Goal: Information Seeking & Learning: Learn about a topic

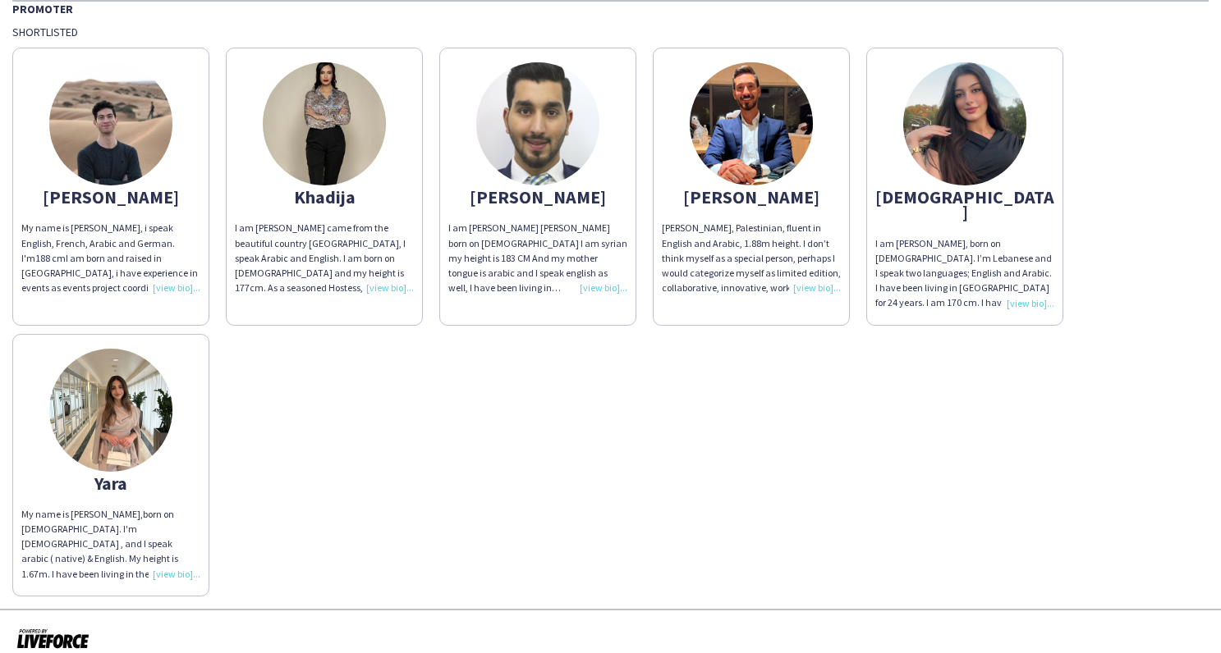
scroll to position [133, 0]
click at [174, 286] on div "My name is [PERSON_NAME], i speak English, French, Arabic and German. I'm 188 c…" at bounding box center [110, 259] width 179 height 75
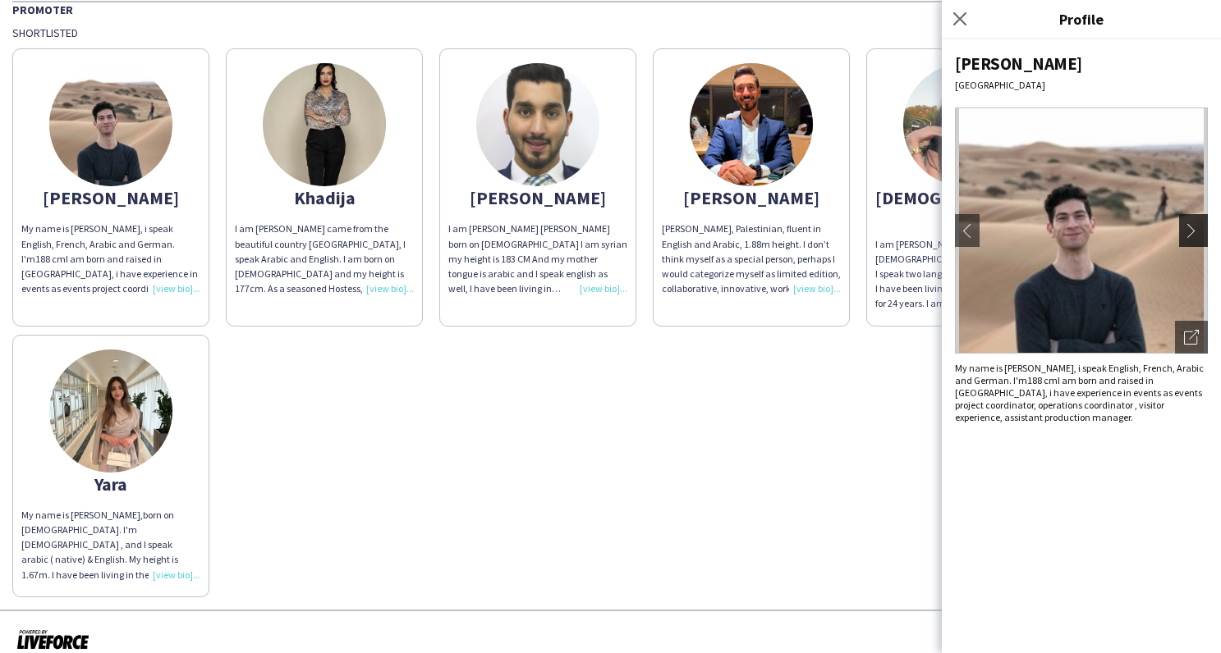
click at [1190, 223] on app-icon "chevron-right" at bounding box center [1195, 230] width 23 height 15
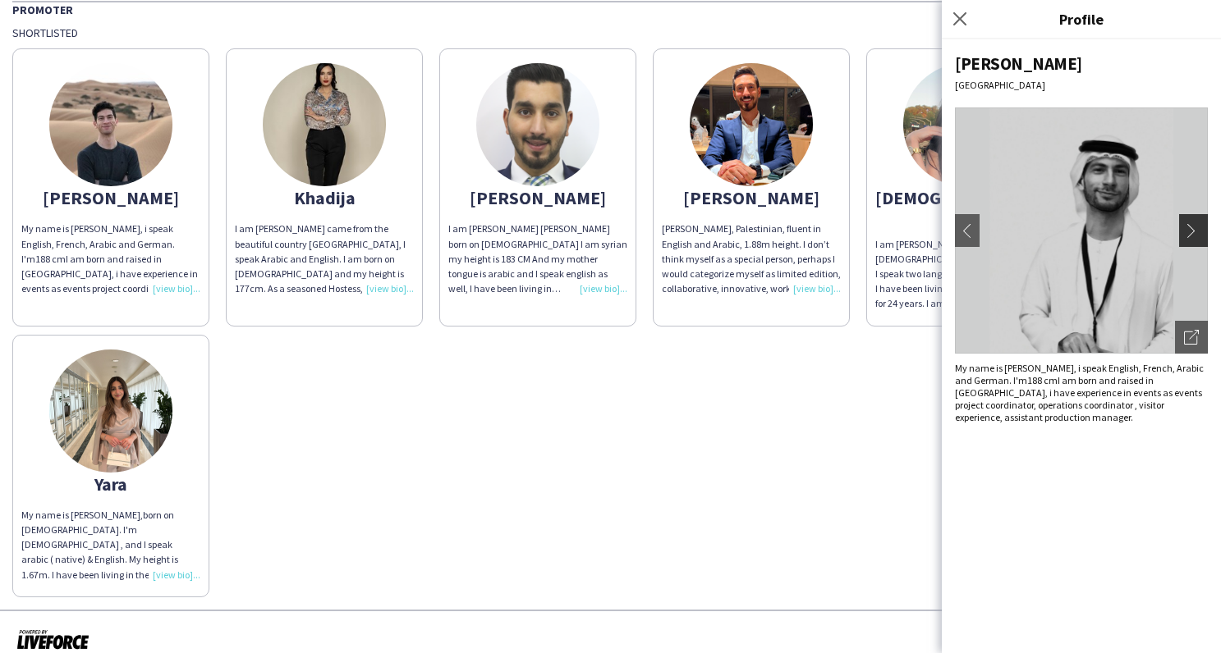
click at [1190, 223] on app-icon "chevron-right" at bounding box center [1195, 230] width 23 height 15
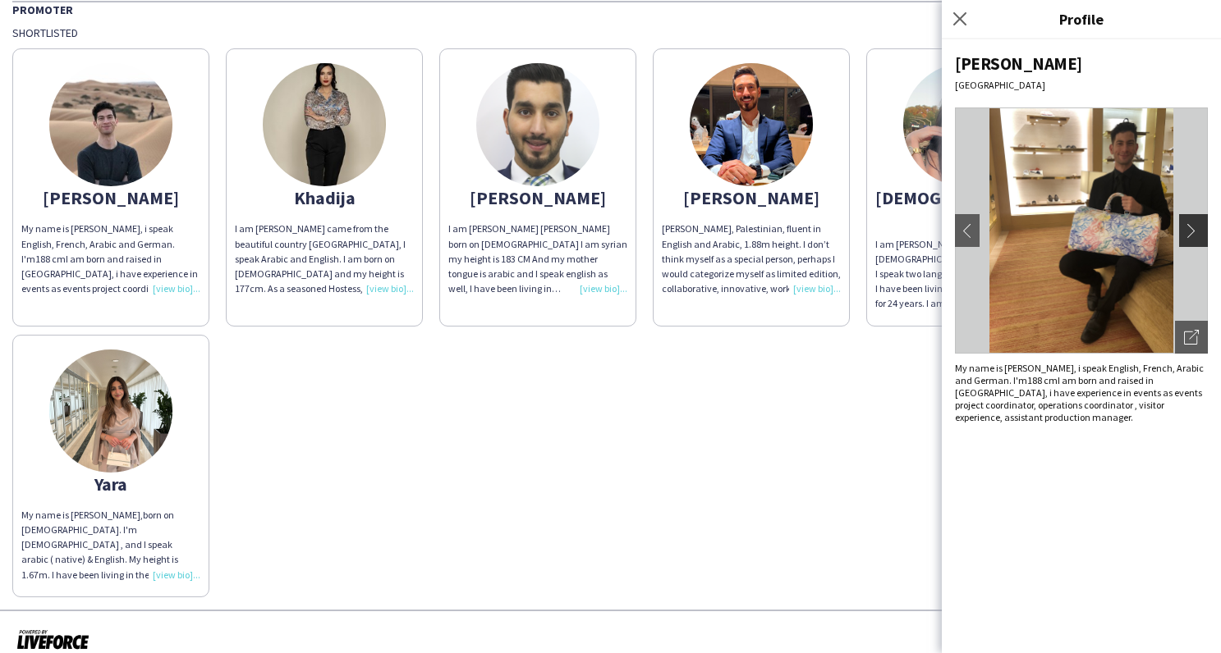
click at [1190, 223] on app-icon "chevron-right" at bounding box center [1195, 230] width 23 height 15
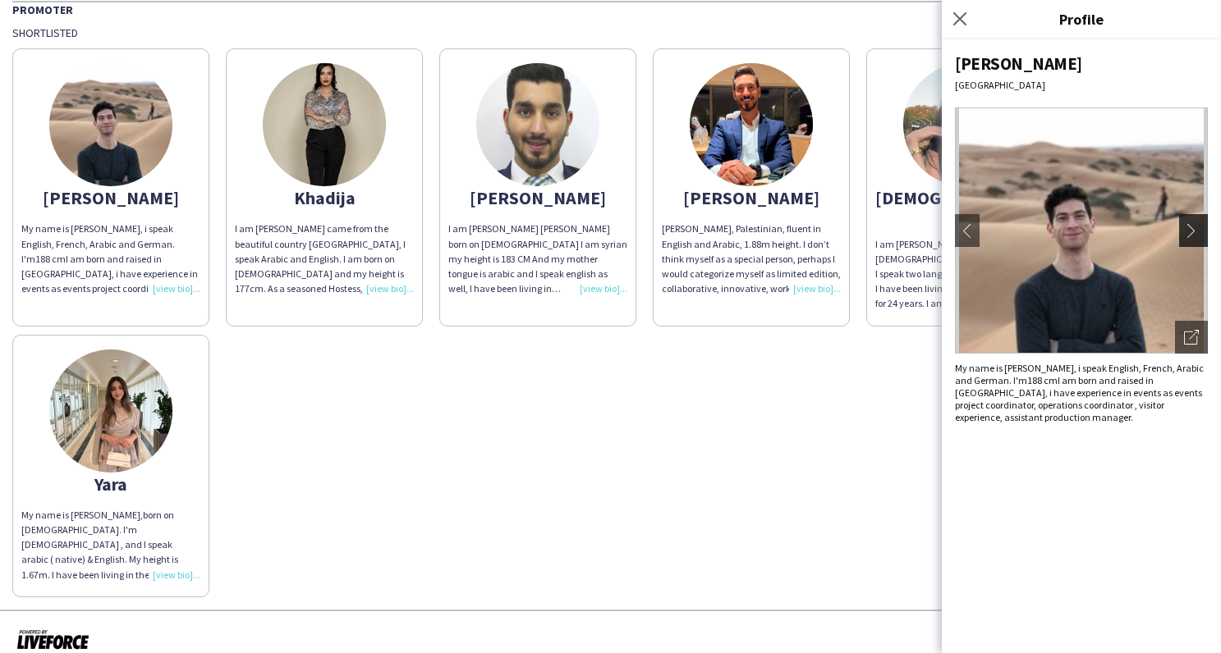
click at [1190, 223] on app-icon "chevron-right" at bounding box center [1195, 230] width 23 height 15
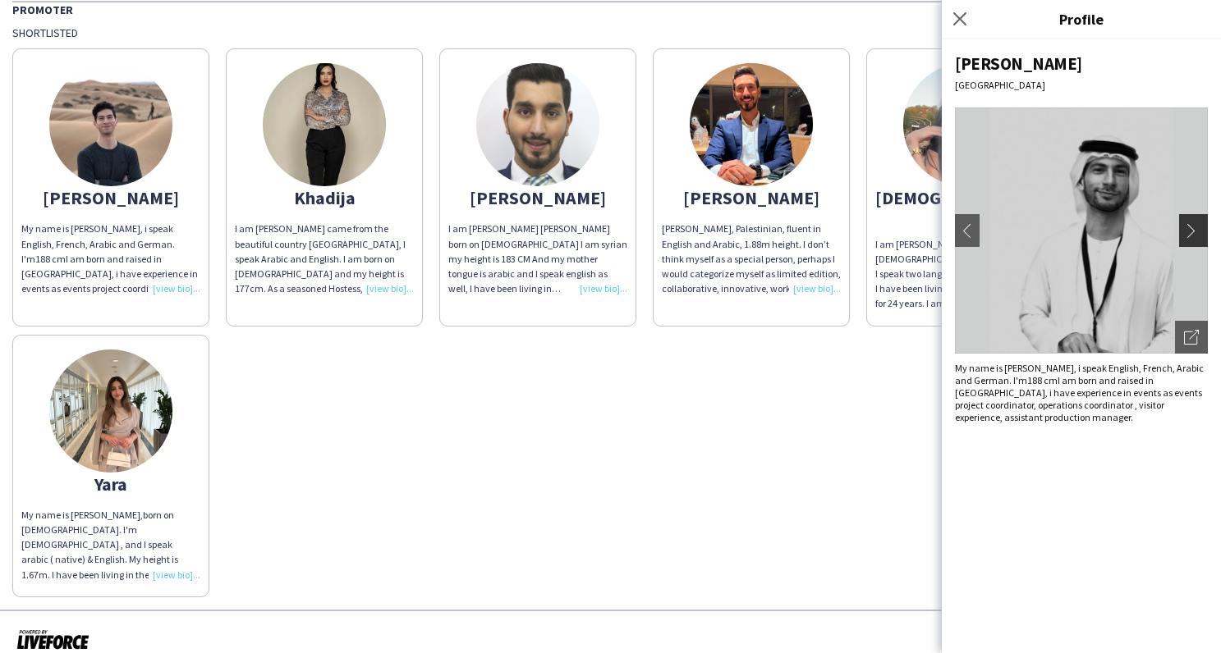
click at [1190, 223] on app-icon "chevron-right" at bounding box center [1195, 230] width 23 height 15
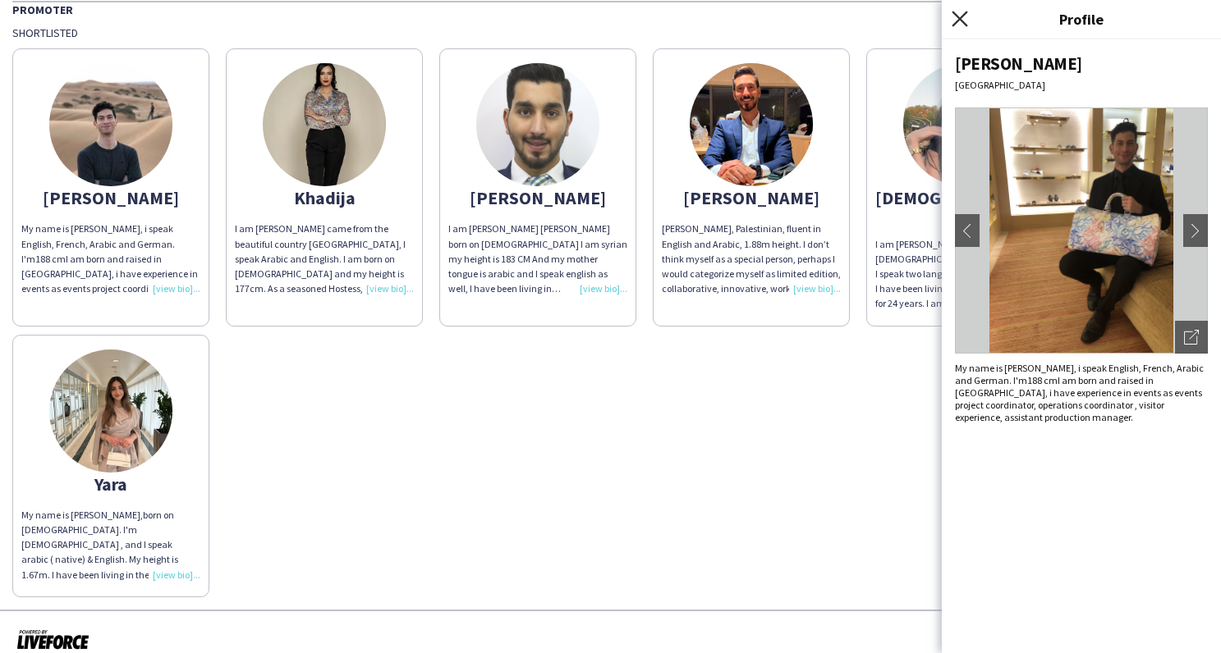
click at [958, 17] on icon at bounding box center [959, 19] width 16 height 16
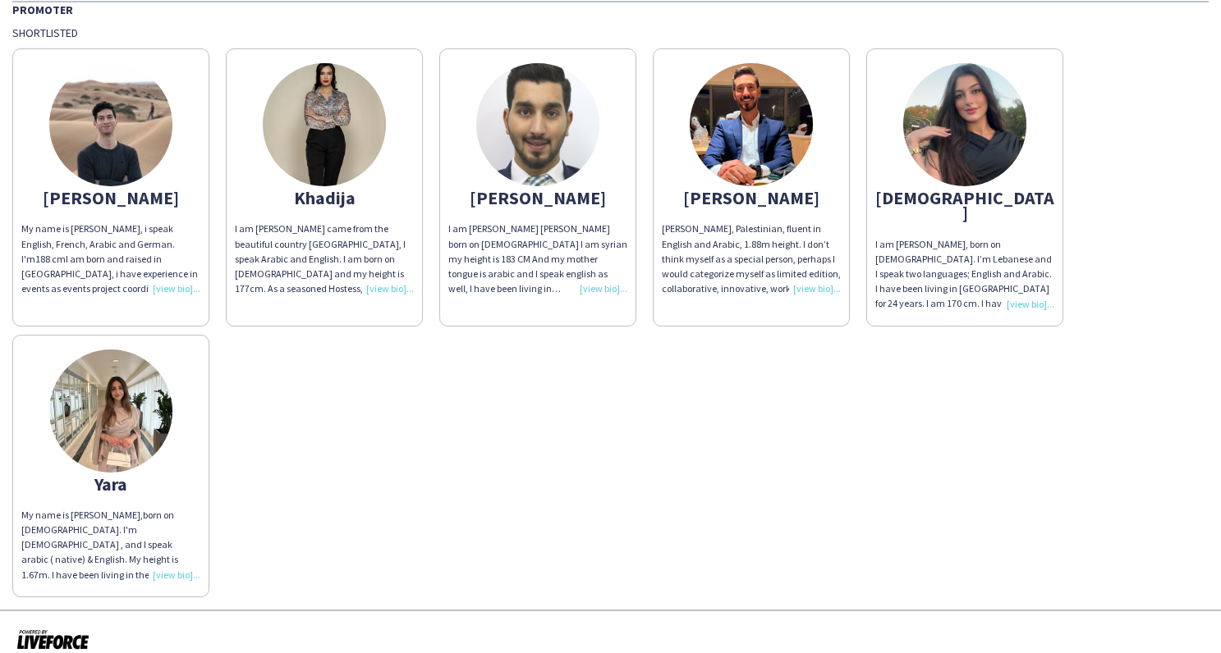
click at [812, 287] on div "[PERSON_NAME], Palestinian, fluent in English and Arabic, 1.88m height. I don’t…" at bounding box center [751, 259] width 179 height 75
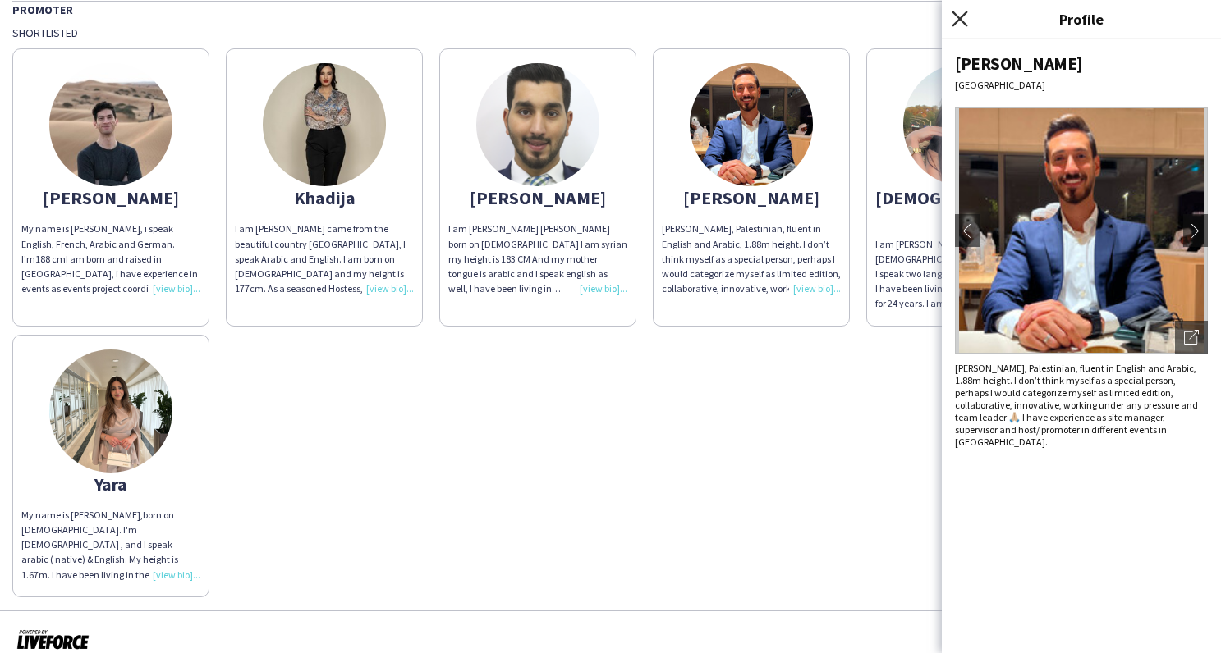
click at [958, 18] on icon at bounding box center [959, 19] width 16 height 16
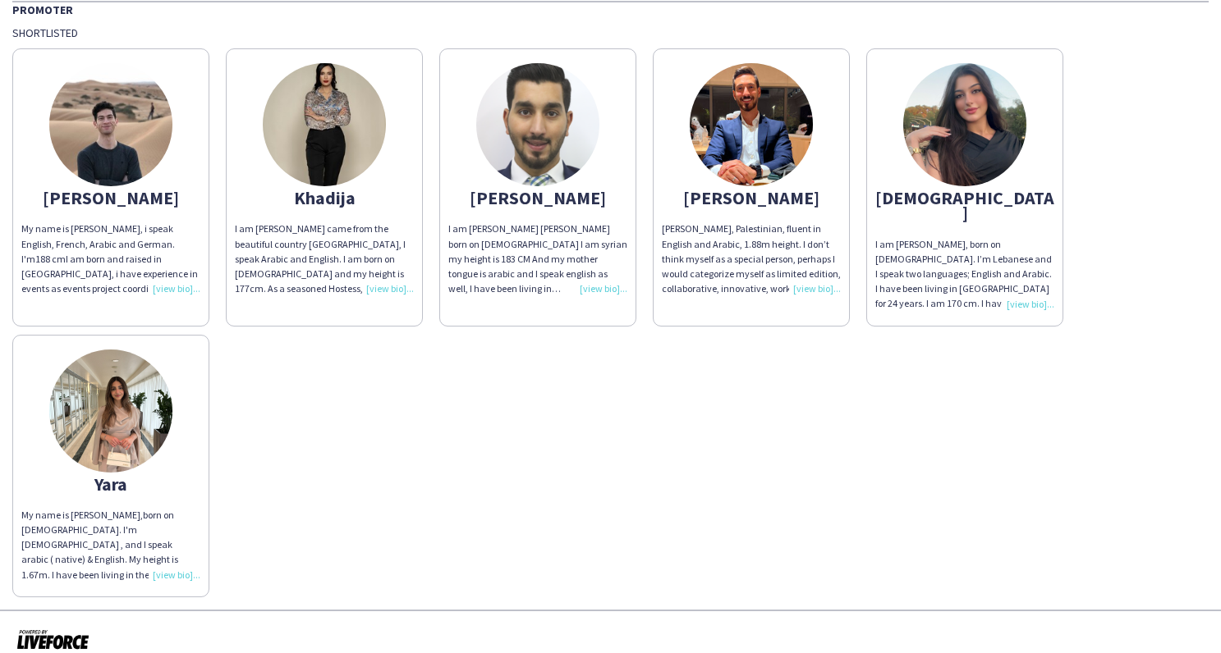
click at [390, 284] on div "I am [PERSON_NAME] came from the beautiful country [GEOGRAPHIC_DATA], I speak A…" at bounding box center [324, 259] width 179 height 75
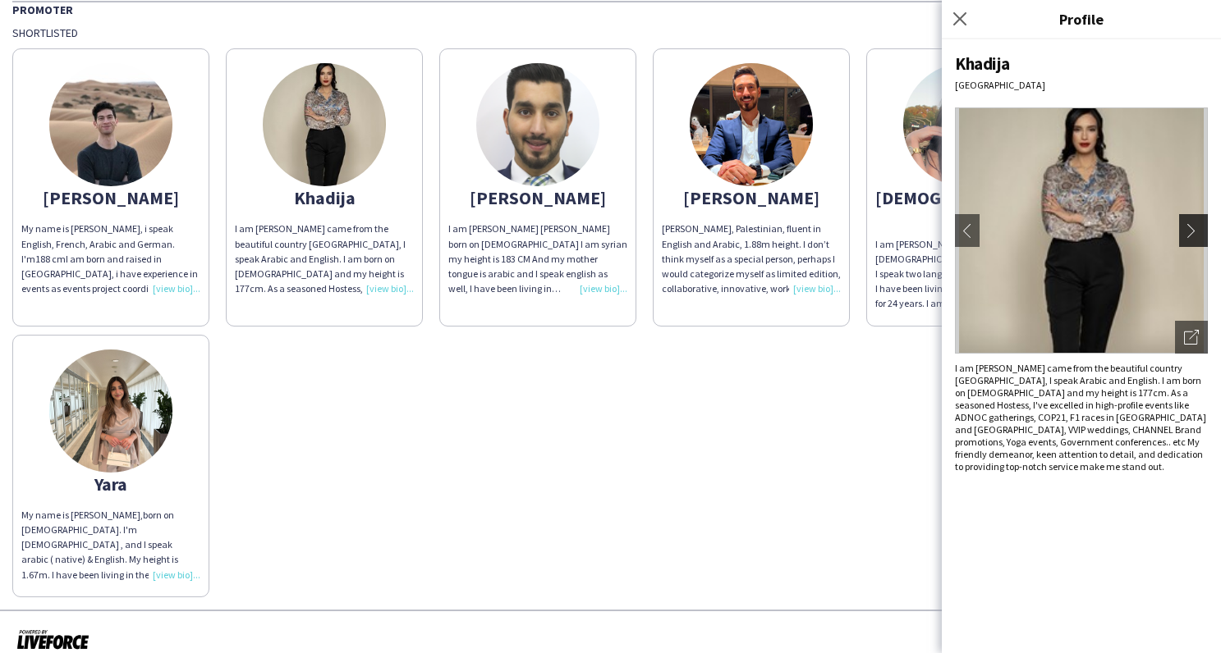
click at [1190, 231] on app-icon "chevron-right" at bounding box center [1195, 230] width 23 height 15
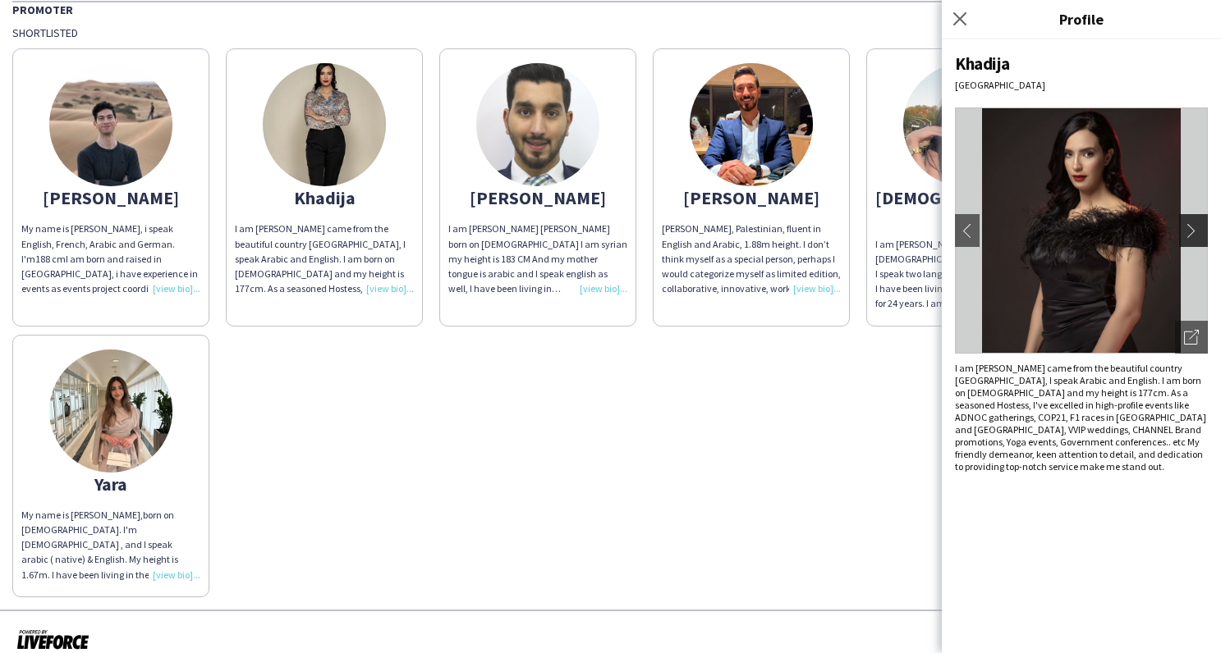
click at [1190, 231] on app-icon "chevron-right" at bounding box center [1195, 230] width 23 height 15
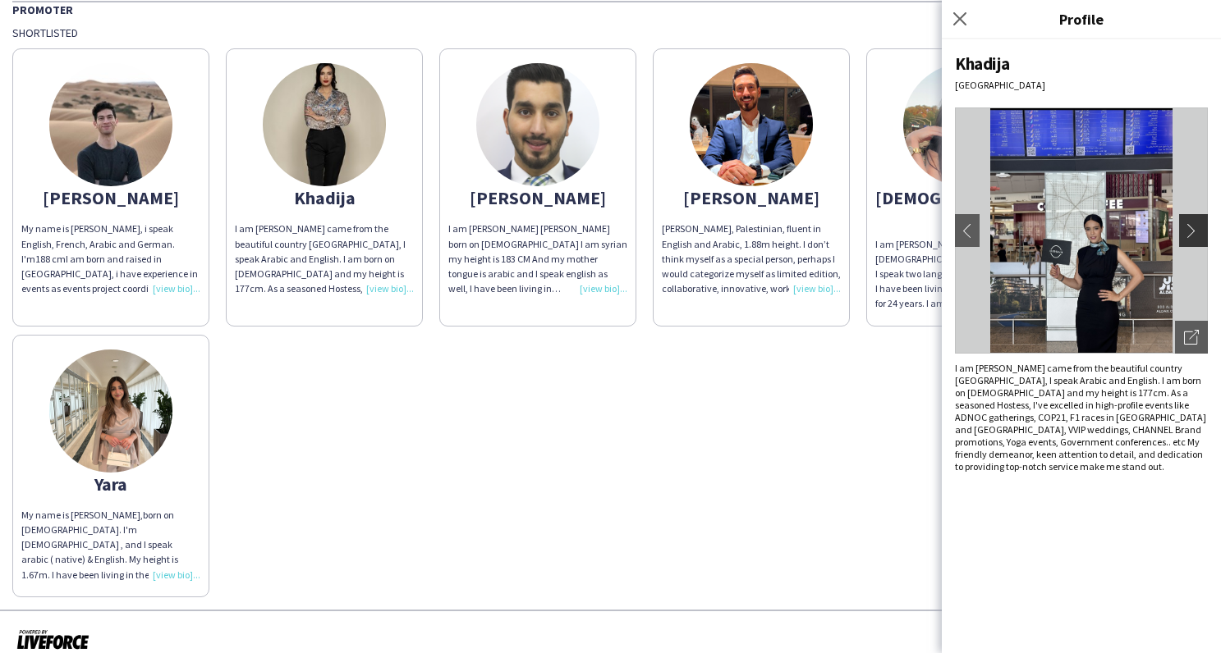
click at [1190, 231] on app-icon "chevron-right" at bounding box center [1195, 230] width 23 height 15
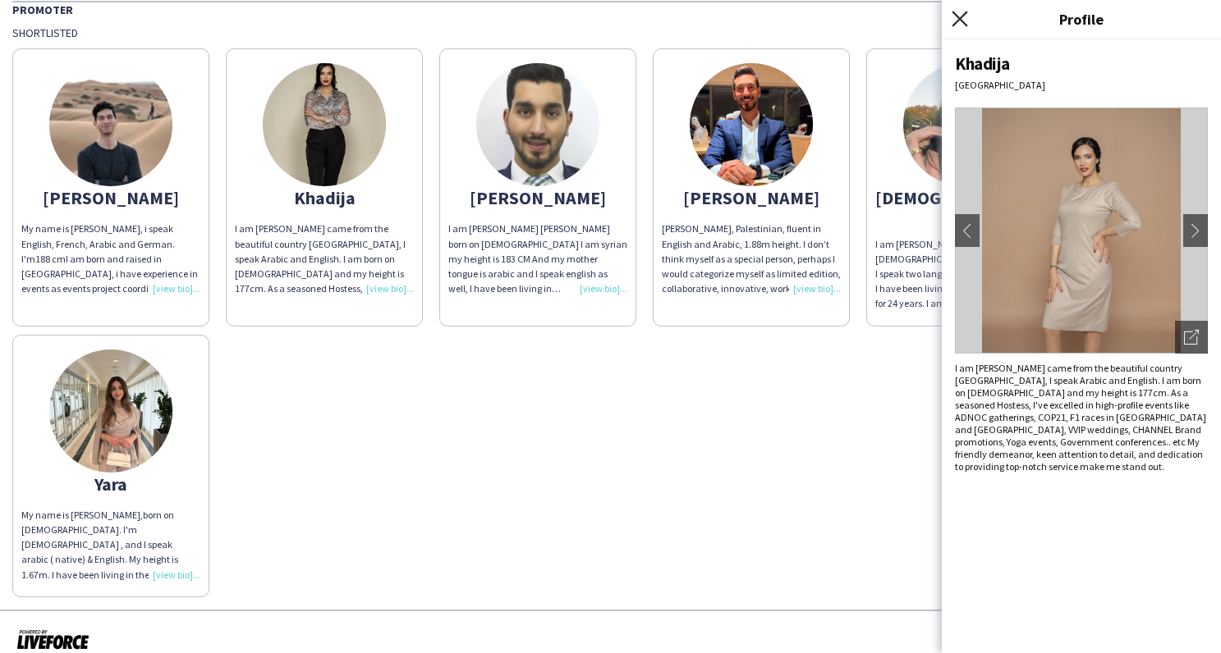
click at [960, 13] on icon "Close pop-in" at bounding box center [959, 19] width 16 height 16
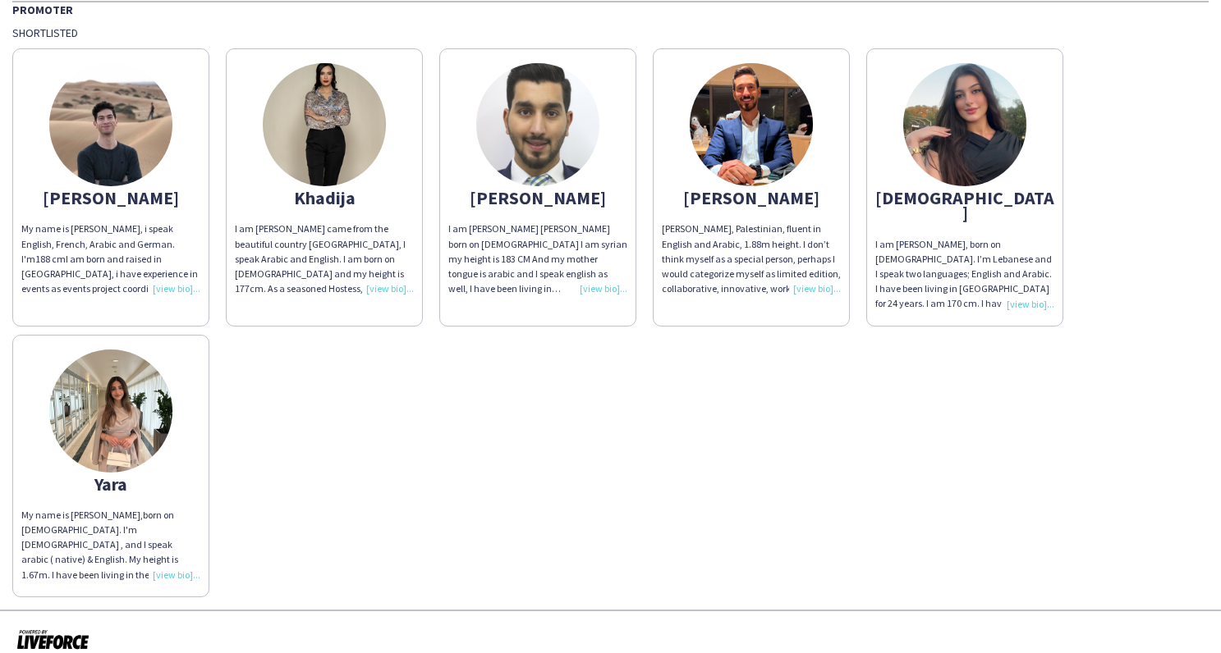
click at [594, 286] on div "I am [PERSON_NAME] [PERSON_NAME] born on [DEMOGRAPHIC_DATA] I am syrian my heig…" at bounding box center [537, 259] width 179 height 75
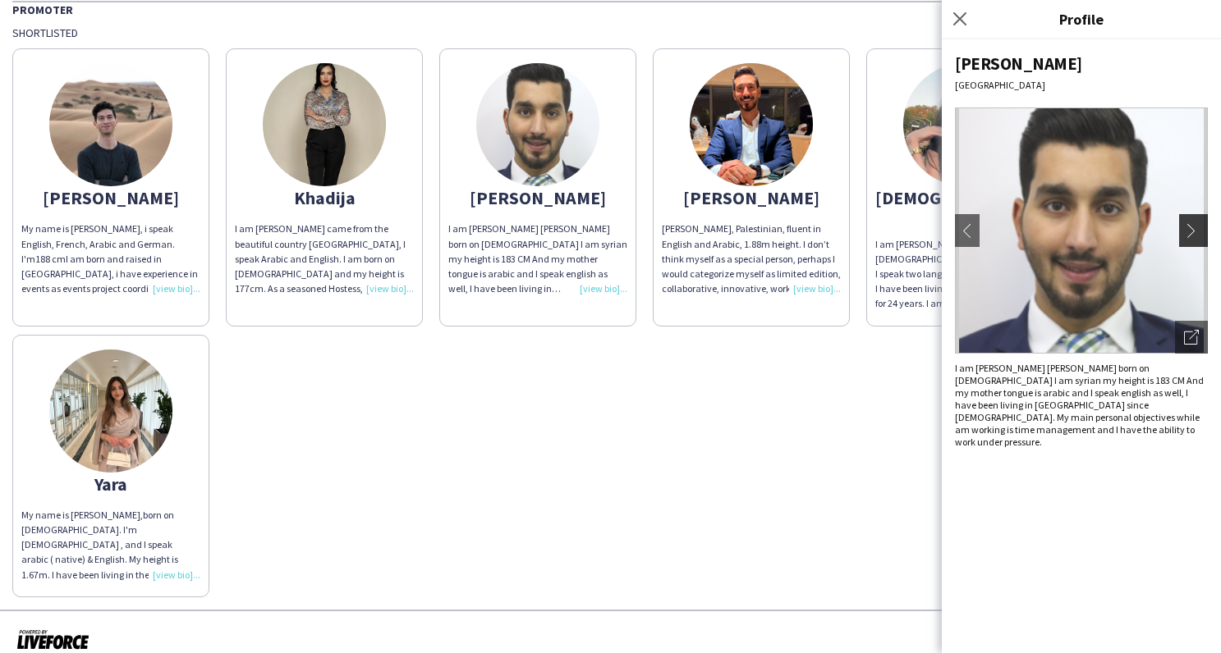
click at [1193, 232] on app-icon "chevron-right" at bounding box center [1195, 230] width 23 height 15
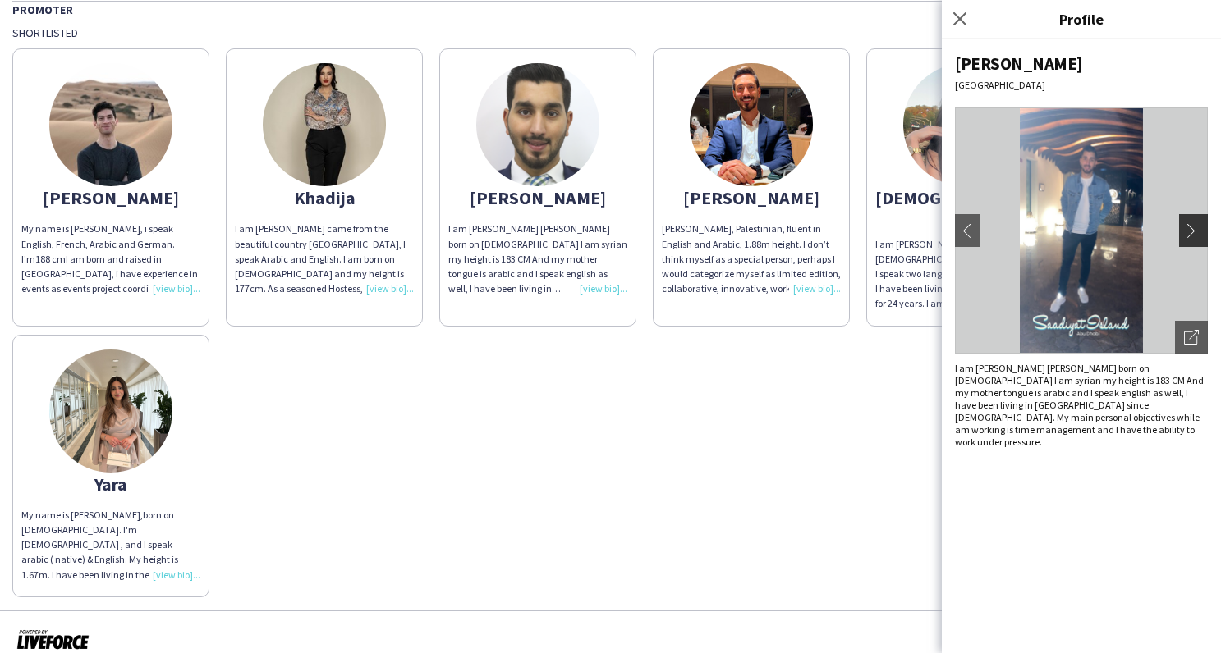
click at [1193, 232] on app-icon "chevron-right" at bounding box center [1195, 230] width 23 height 15
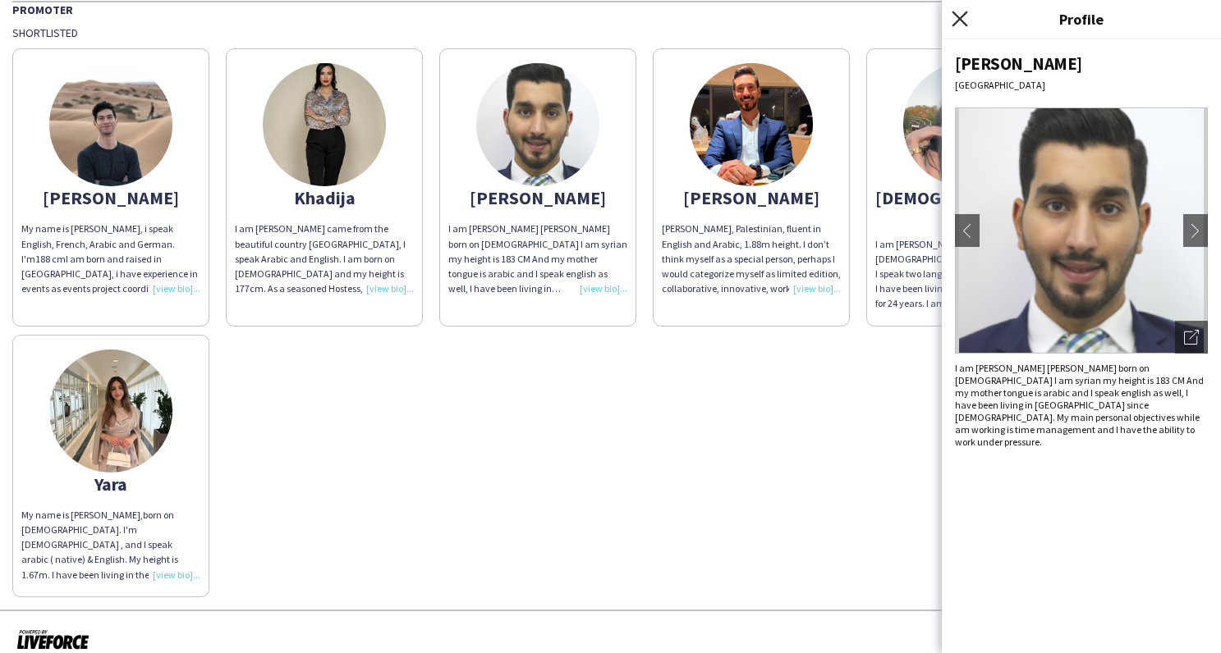
click at [960, 17] on icon "Close pop-in" at bounding box center [959, 19] width 16 height 16
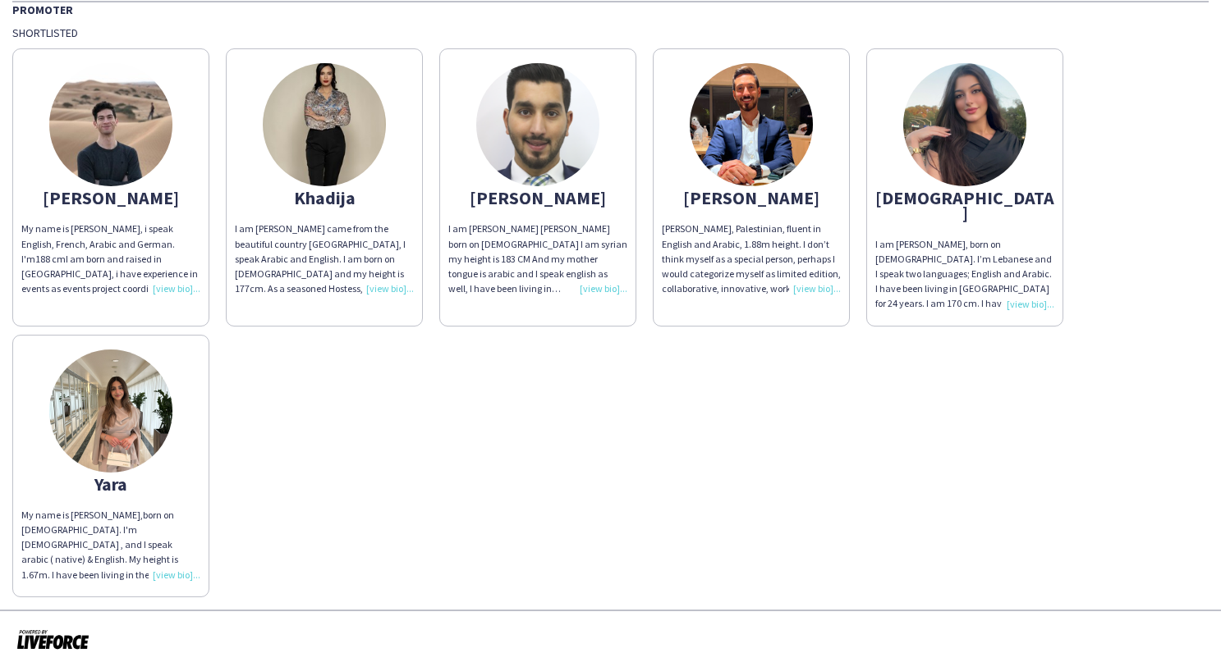
click at [1026, 286] on div "I am [PERSON_NAME], born on [DEMOGRAPHIC_DATA]. I’m Lebanese and I speak two la…" at bounding box center [964, 274] width 179 height 75
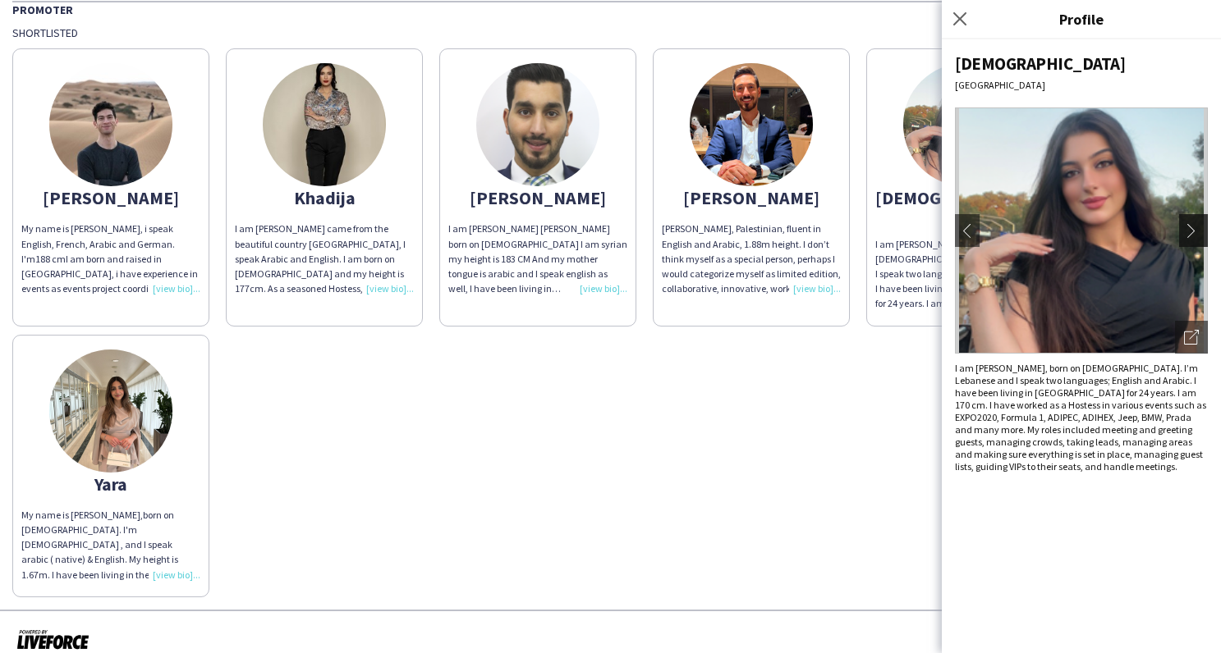
click at [1193, 231] on app-icon "chevron-right" at bounding box center [1195, 230] width 23 height 15
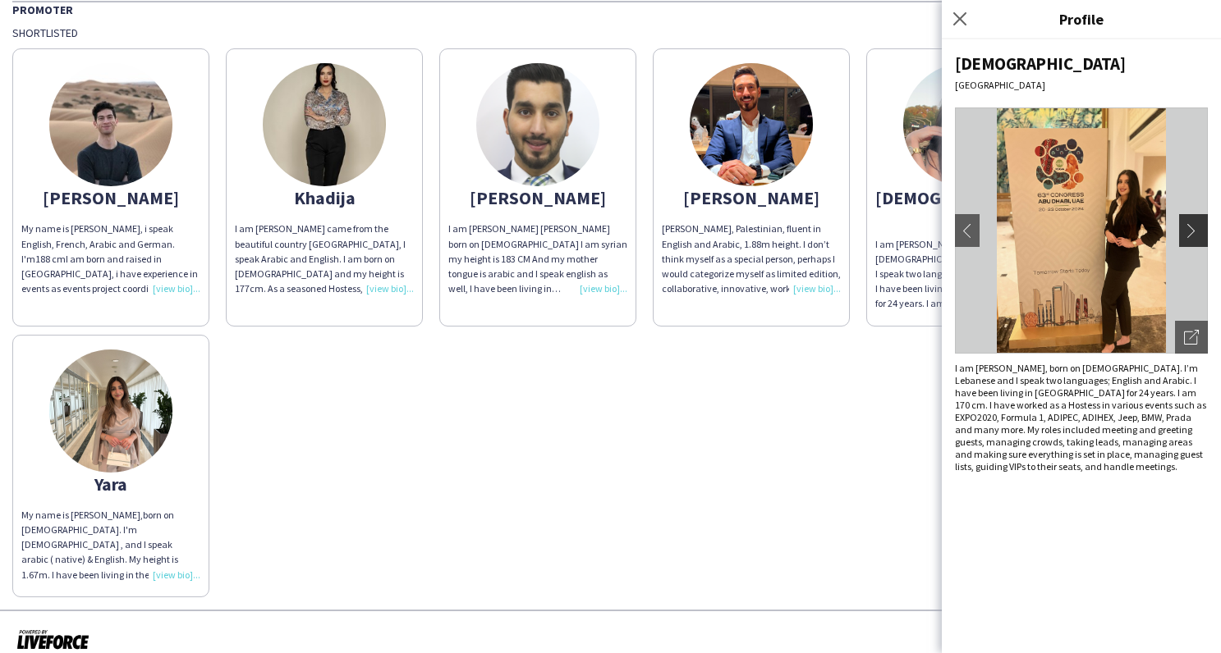
click at [1193, 231] on app-icon "chevron-right" at bounding box center [1195, 230] width 23 height 15
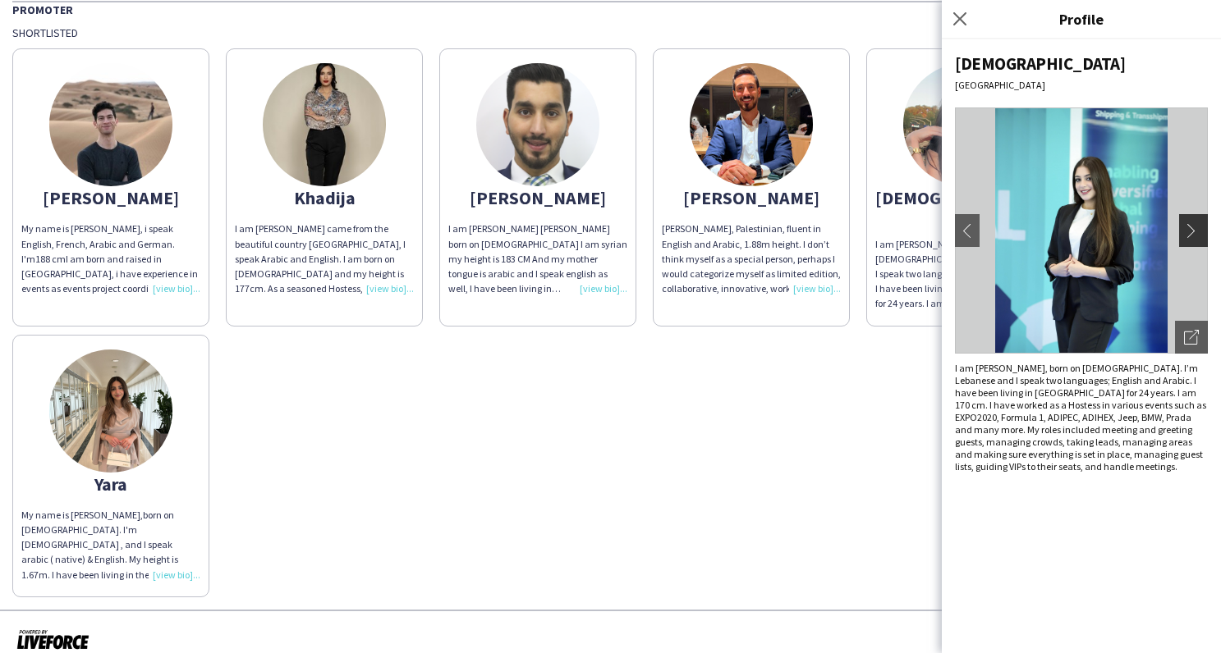
click at [1193, 232] on app-icon "chevron-right" at bounding box center [1195, 230] width 23 height 15
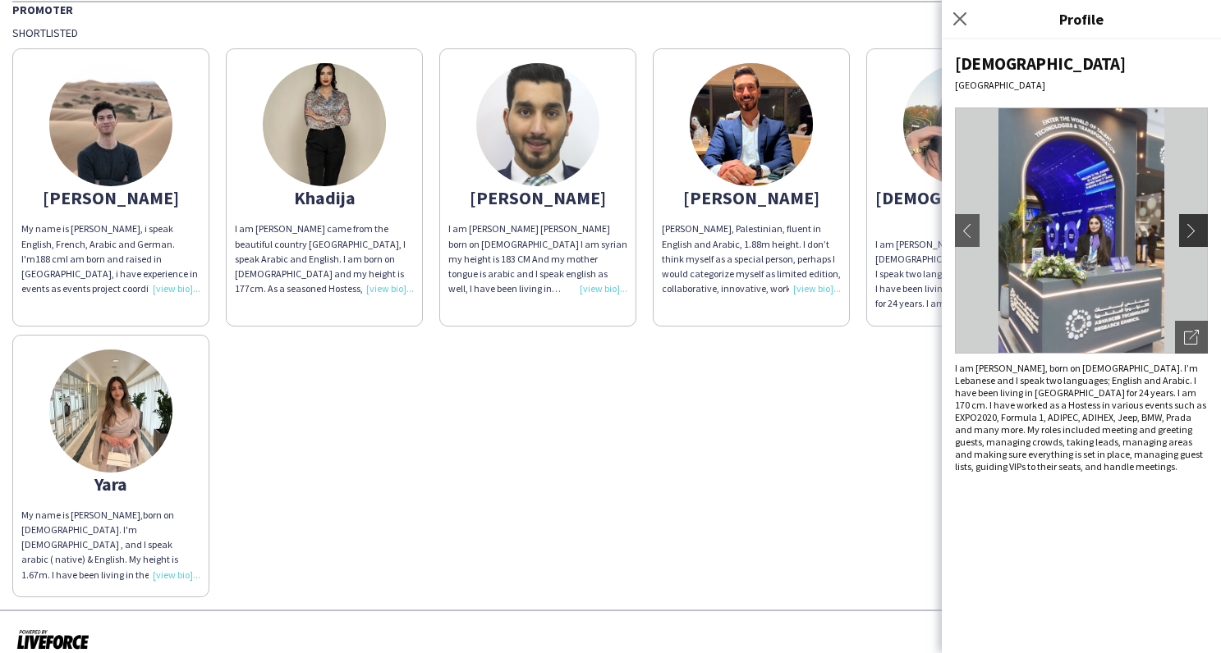
click at [1193, 232] on app-icon "chevron-right" at bounding box center [1195, 230] width 23 height 15
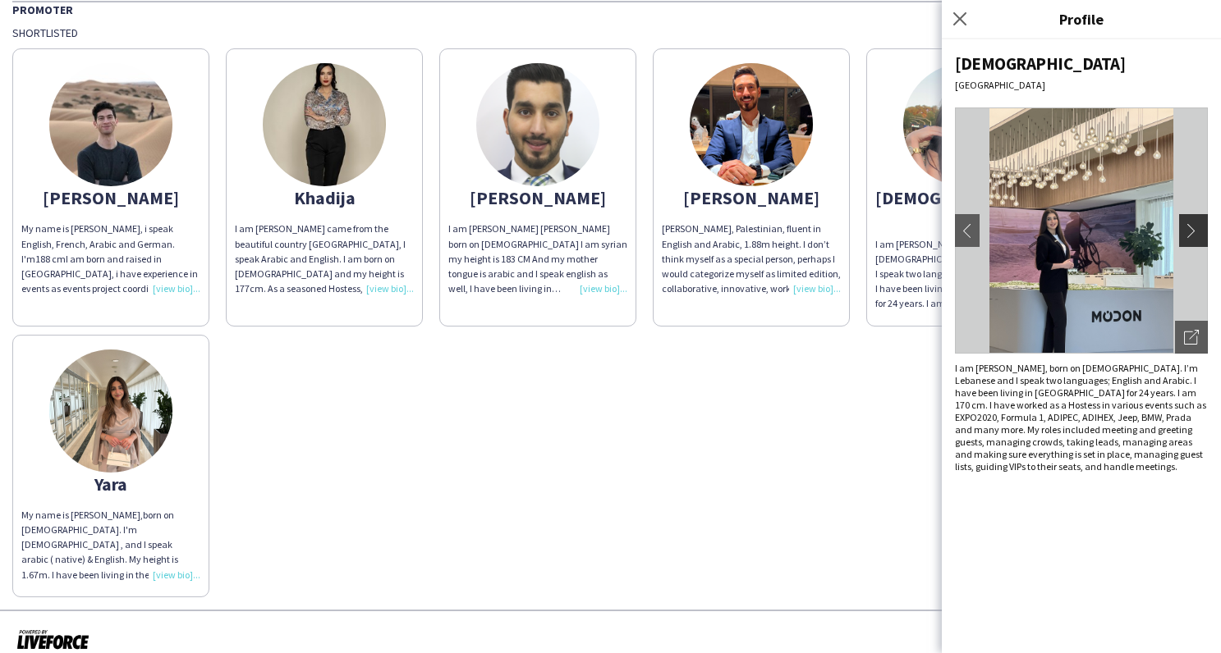
click at [1193, 232] on app-icon "chevron-right" at bounding box center [1195, 230] width 23 height 15
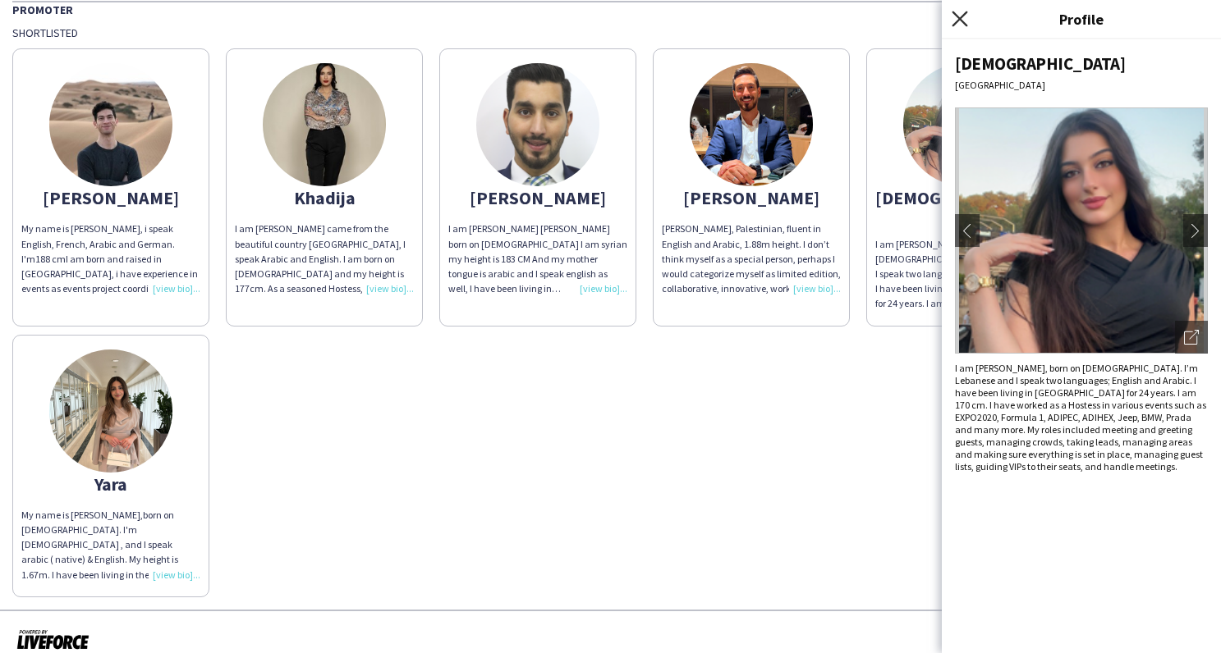
click at [955, 16] on icon "Close pop-in" at bounding box center [959, 19] width 16 height 16
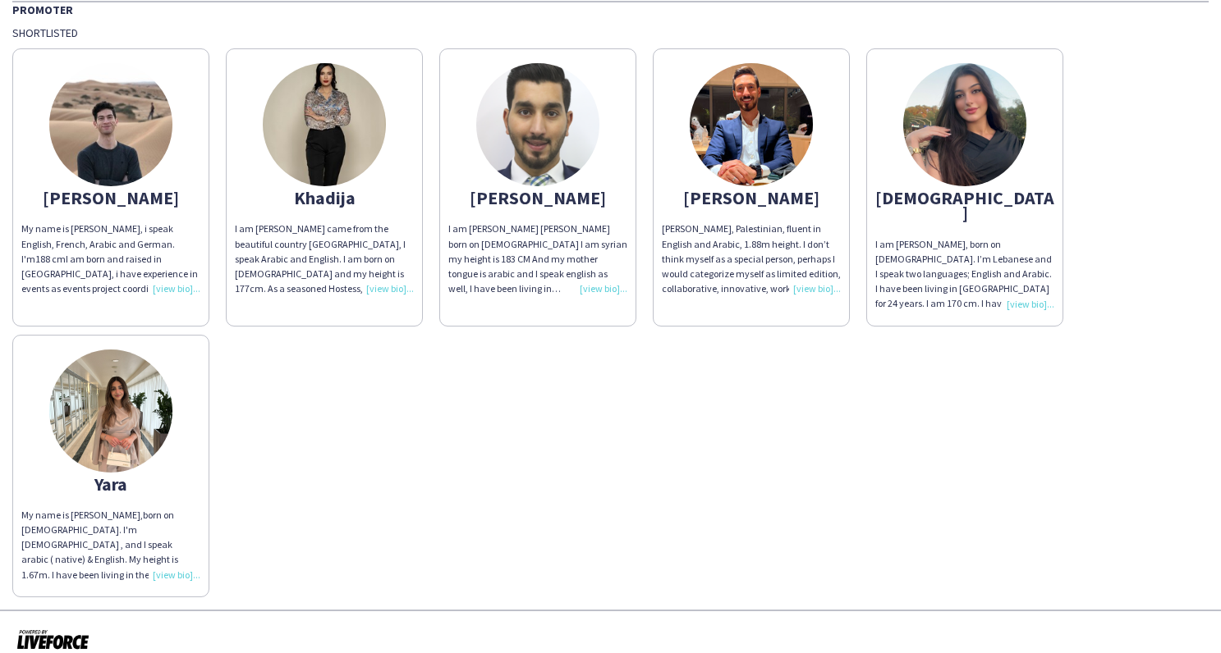
click at [172, 554] on div "My name is [PERSON_NAME],born on [DEMOGRAPHIC_DATA]. I'm [DEMOGRAPHIC_DATA] , a…" at bounding box center [110, 545] width 179 height 75
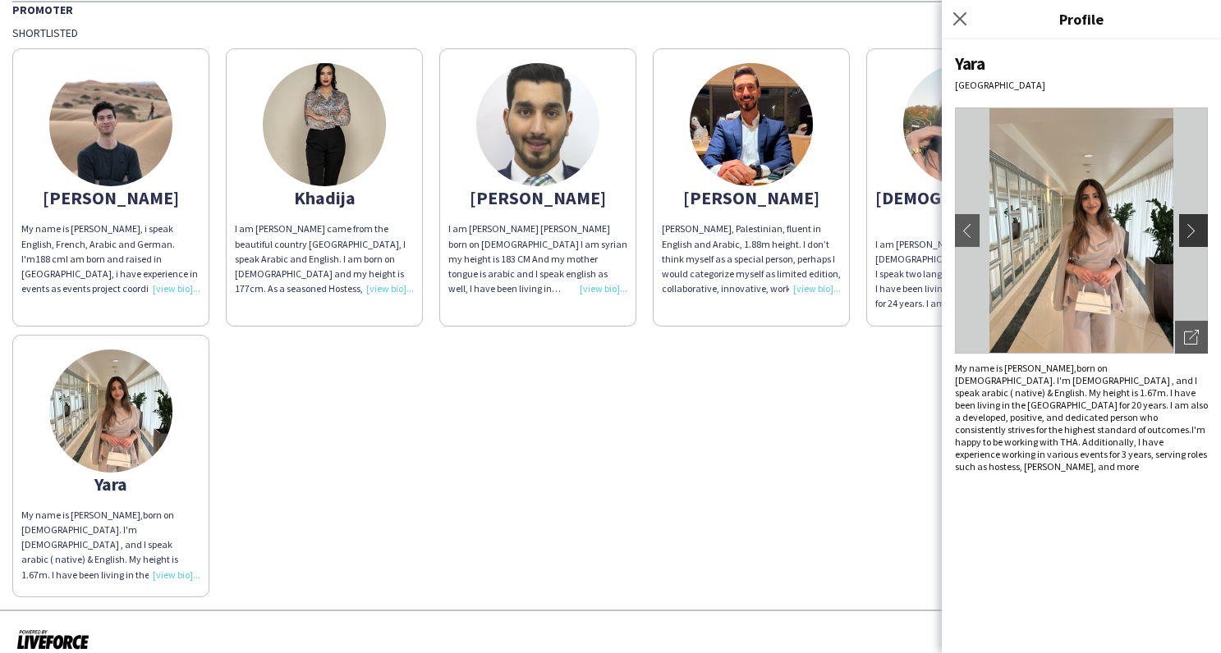
click at [1193, 232] on app-icon "chevron-right" at bounding box center [1195, 230] width 23 height 15
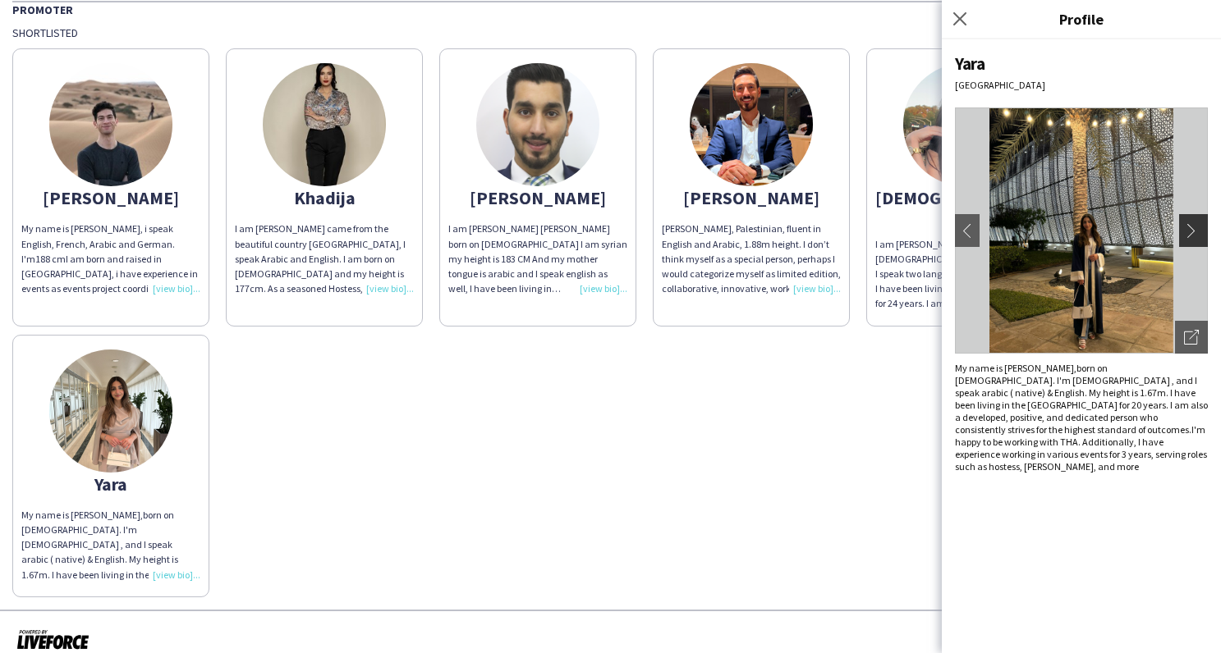
click at [1193, 232] on app-icon "chevron-right" at bounding box center [1195, 230] width 23 height 15
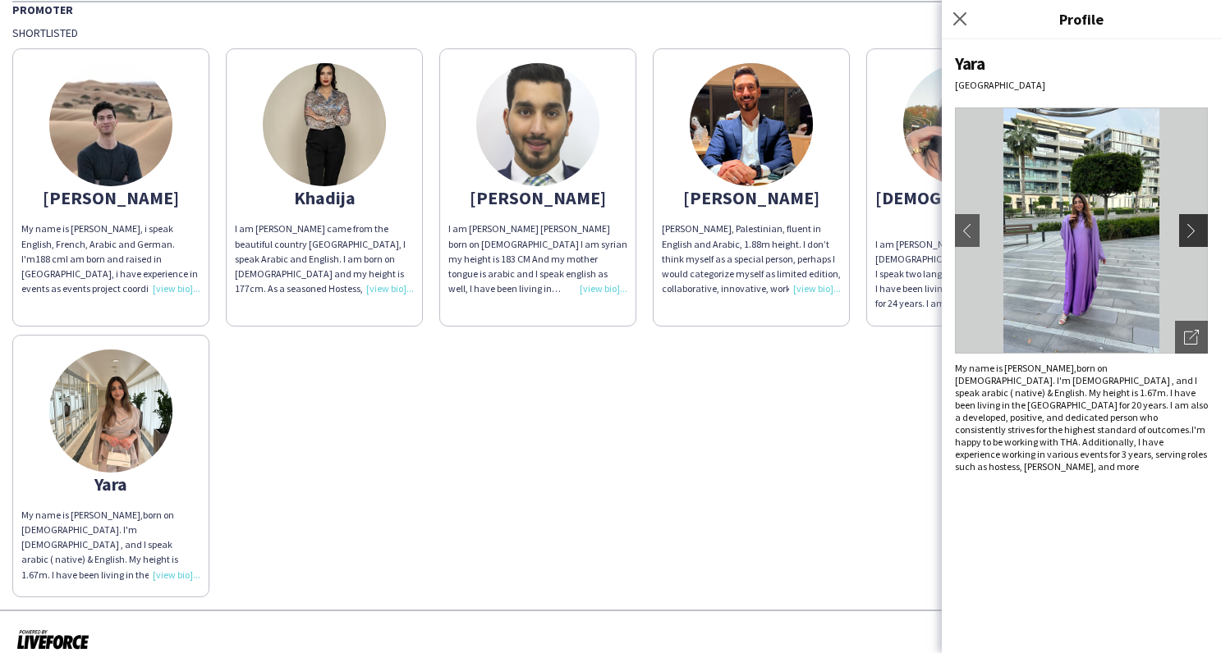
click at [1193, 232] on app-icon "chevron-right" at bounding box center [1195, 230] width 23 height 15
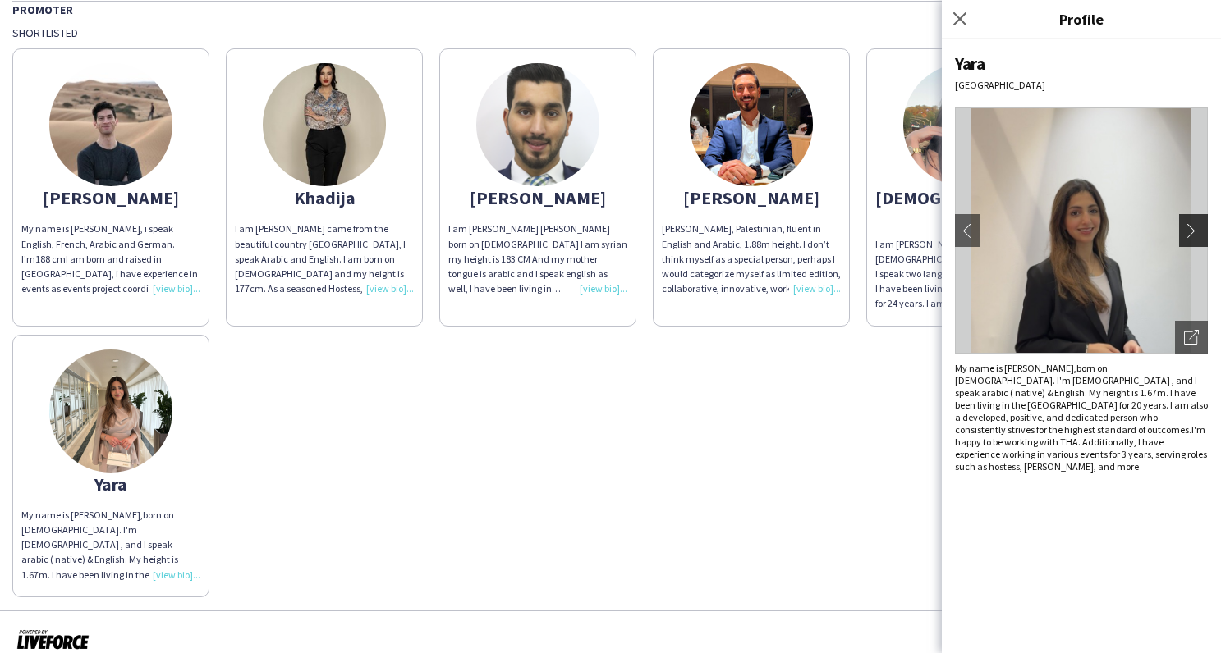
click at [1193, 232] on app-icon "chevron-right" at bounding box center [1195, 230] width 23 height 15
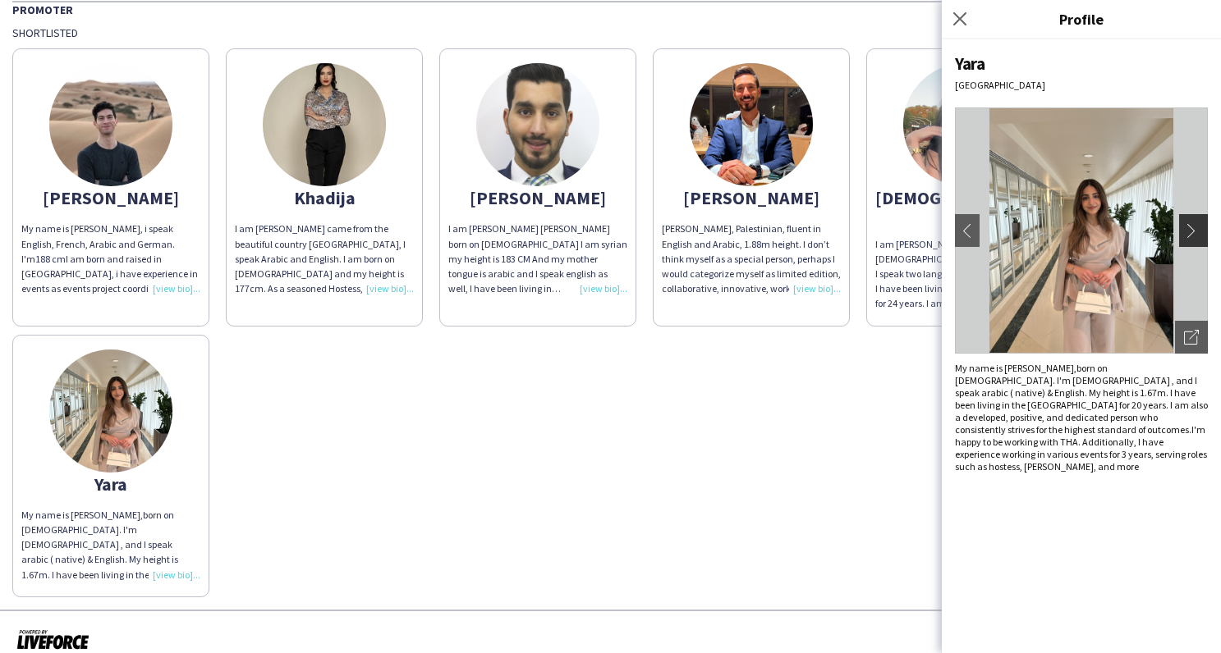
click at [1193, 232] on app-icon "chevron-right" at bounding box center [1195, 230] width 23 height 15
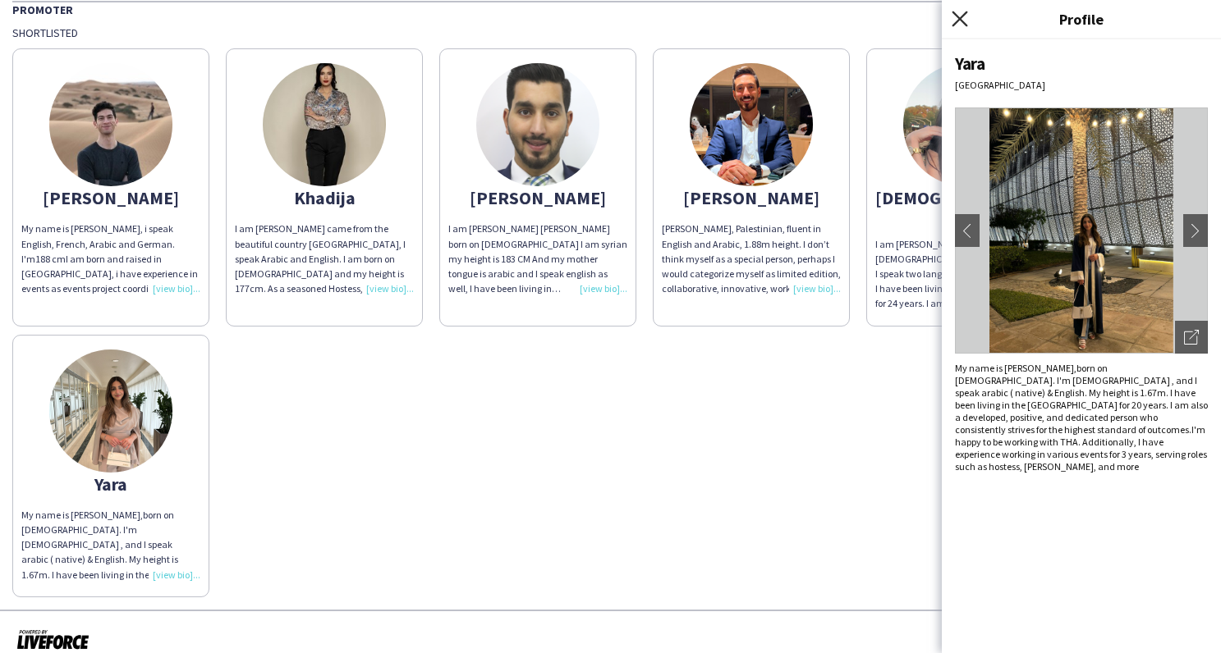
click at [959, 16] on icon "Close pop-in" at bounding box center [959, 19] width 16 height 16
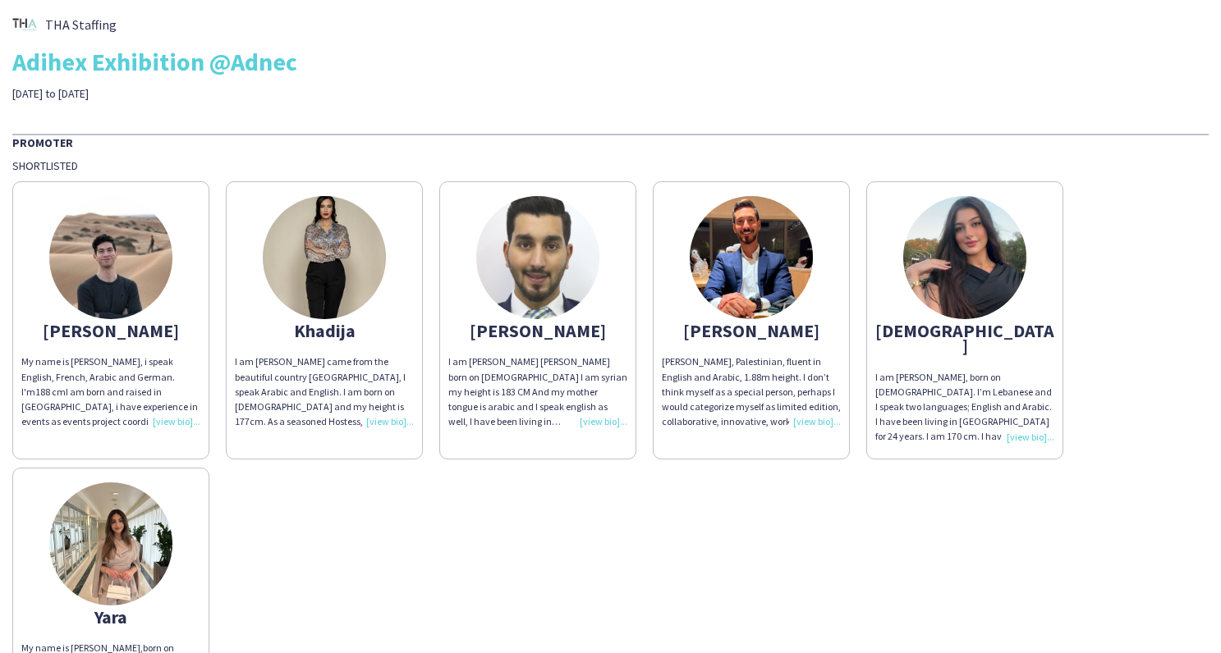
scroll to position [0, 0]
